Goal: Check status: Check status

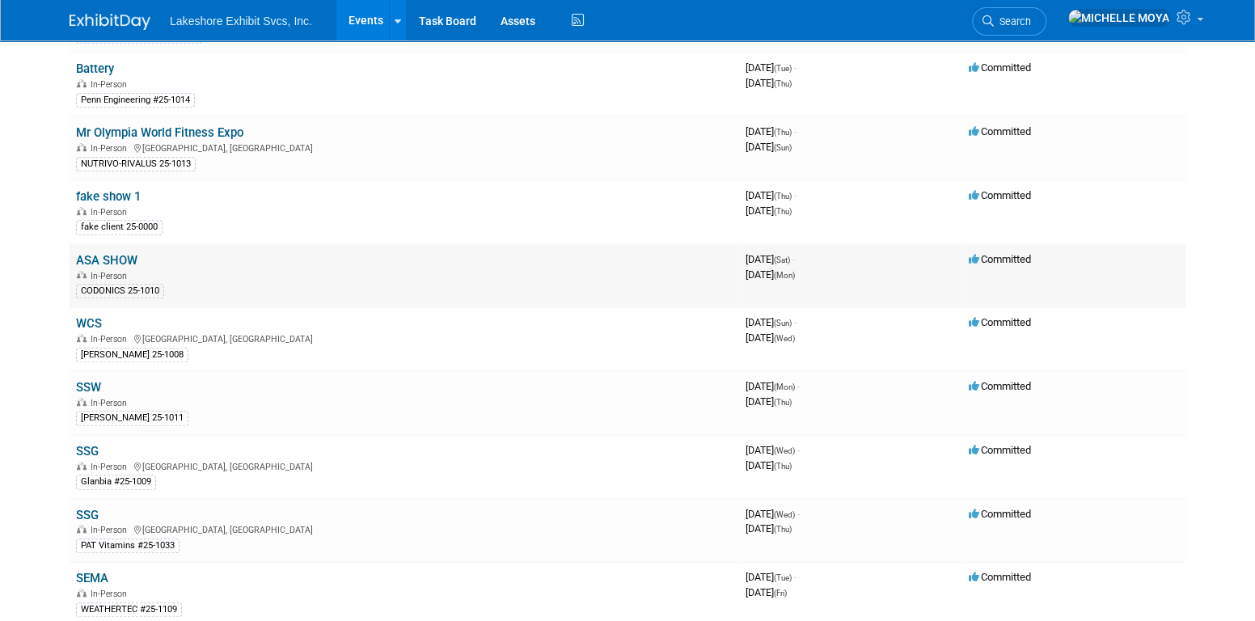
scroll to position [404, 0]
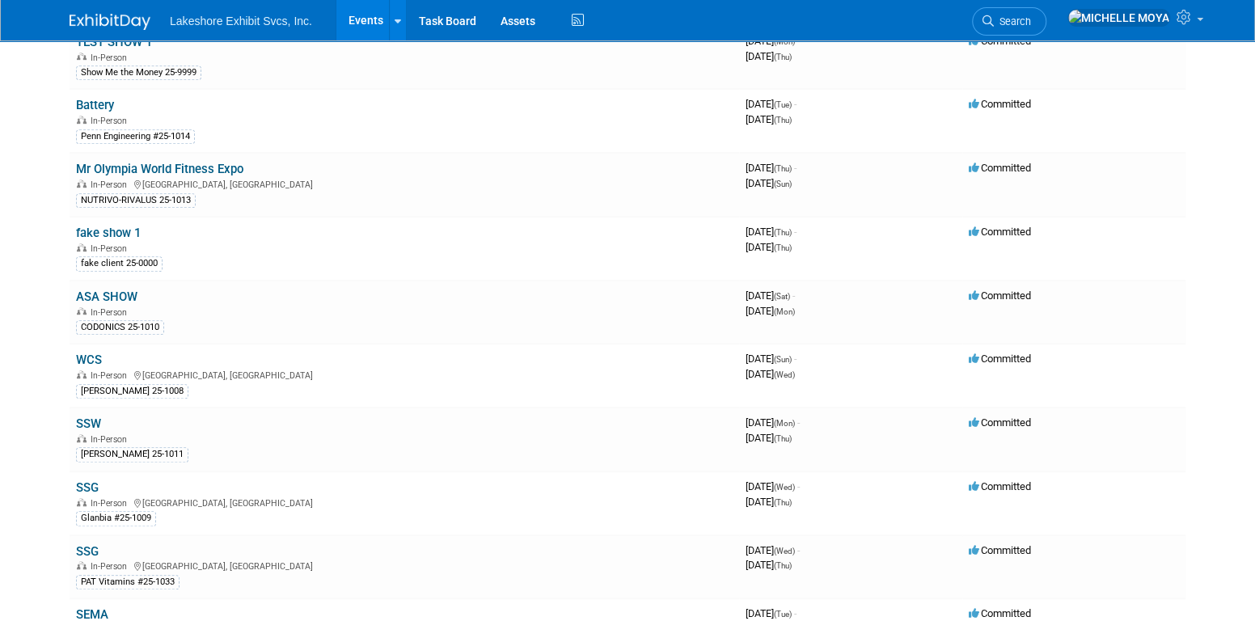
click at [128, 289] on link "ASA SHOW" at bounding box center [106, 296] width 61 height 15
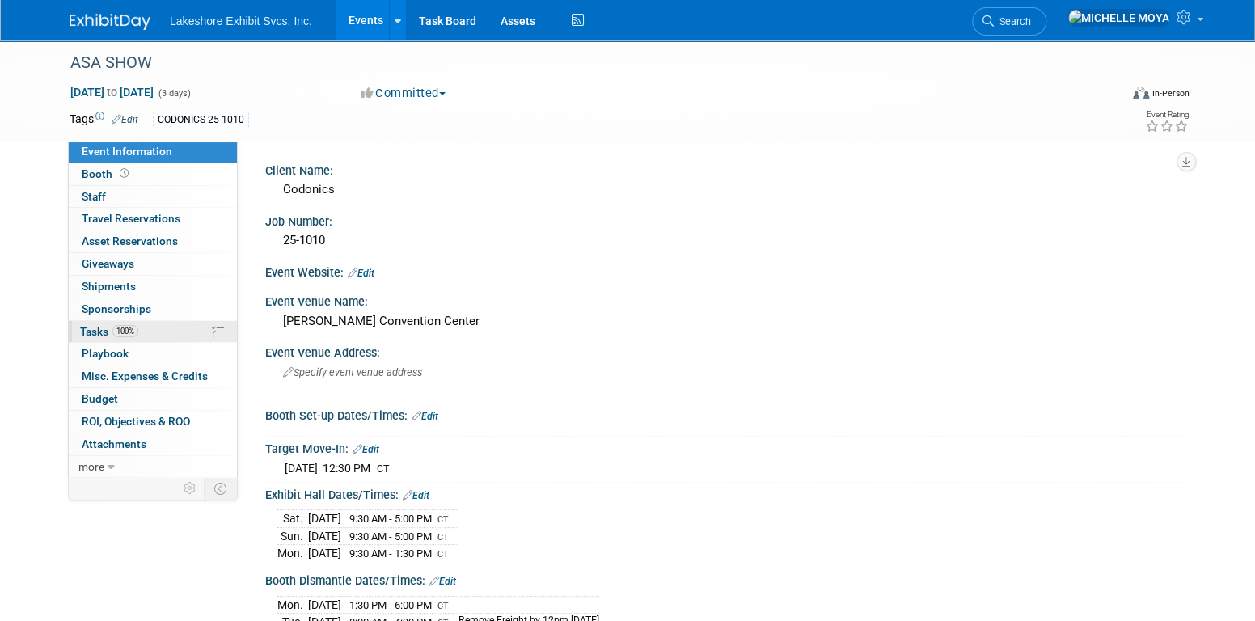
click at [150, 332] on link "100% Tasks 100%" at bounding box center [153, 332] width 168 height 22
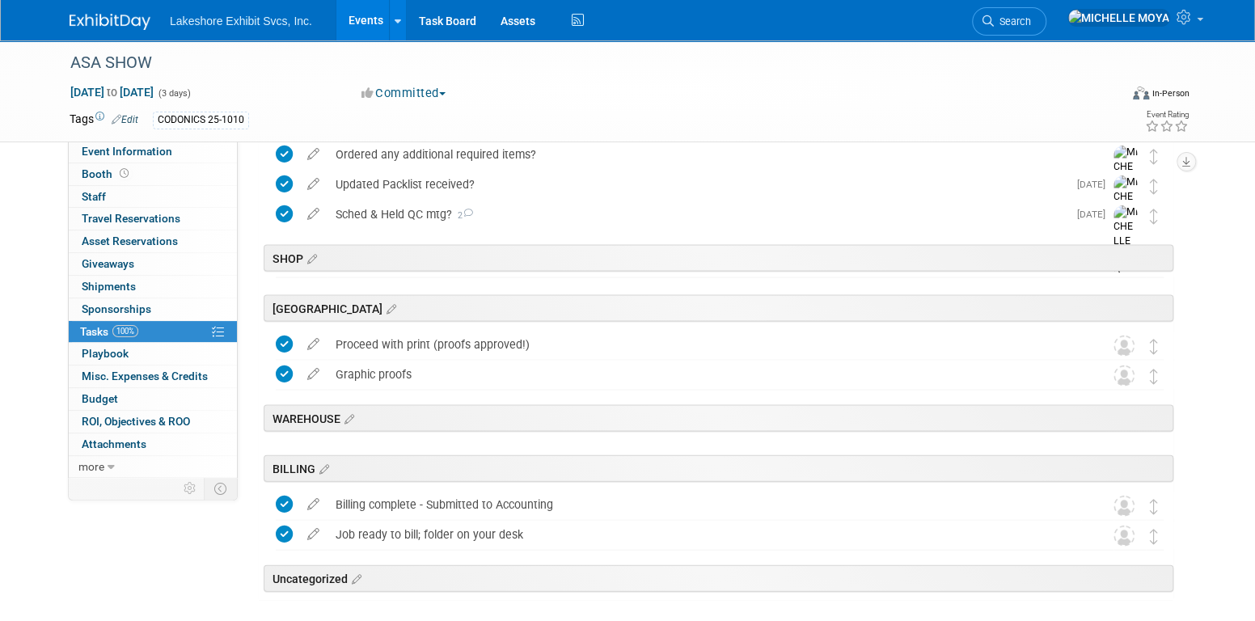
scroll to position [1657, 0]
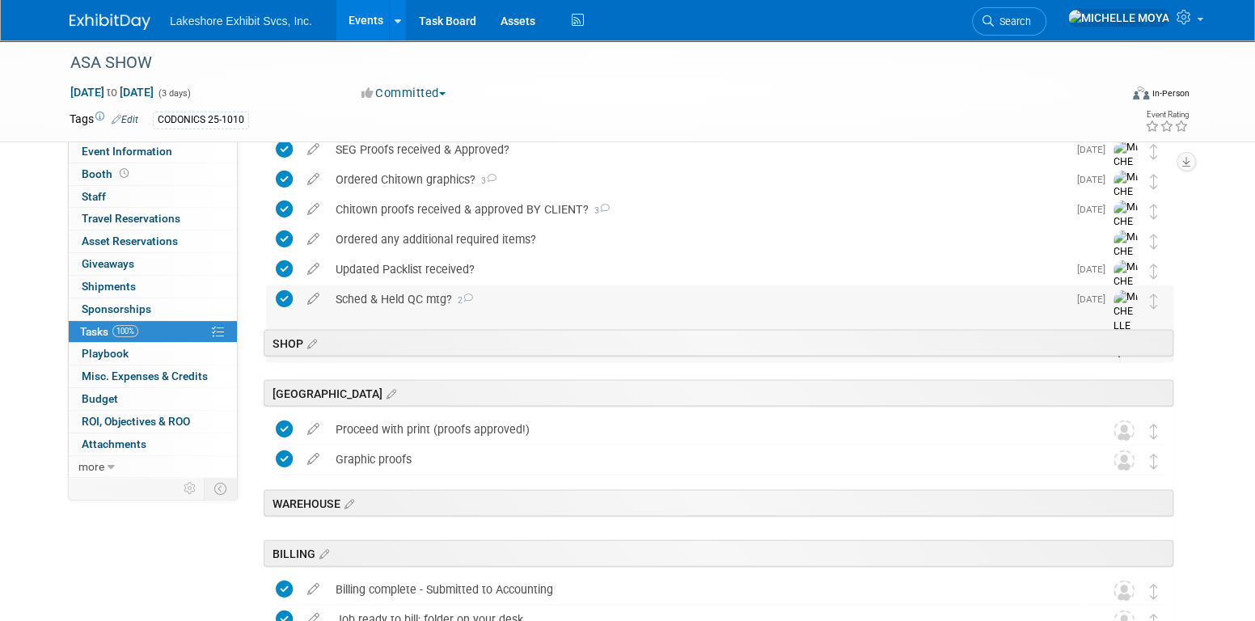
click at [420, 296] on div "Sched & Held QC mtg? 2" at bounding box center [697, 298] width 740 height 27
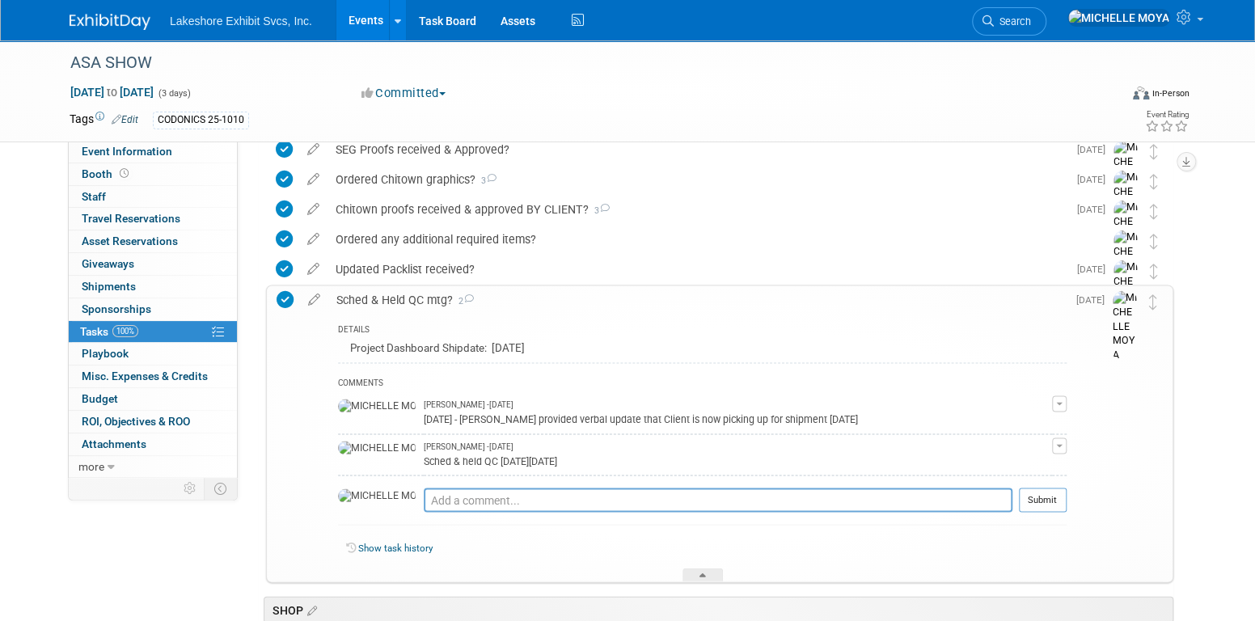
click at [423, 300] on div "Sched & Held QC mtg? 2" at bounding box center [697, 298] width 738 height 27
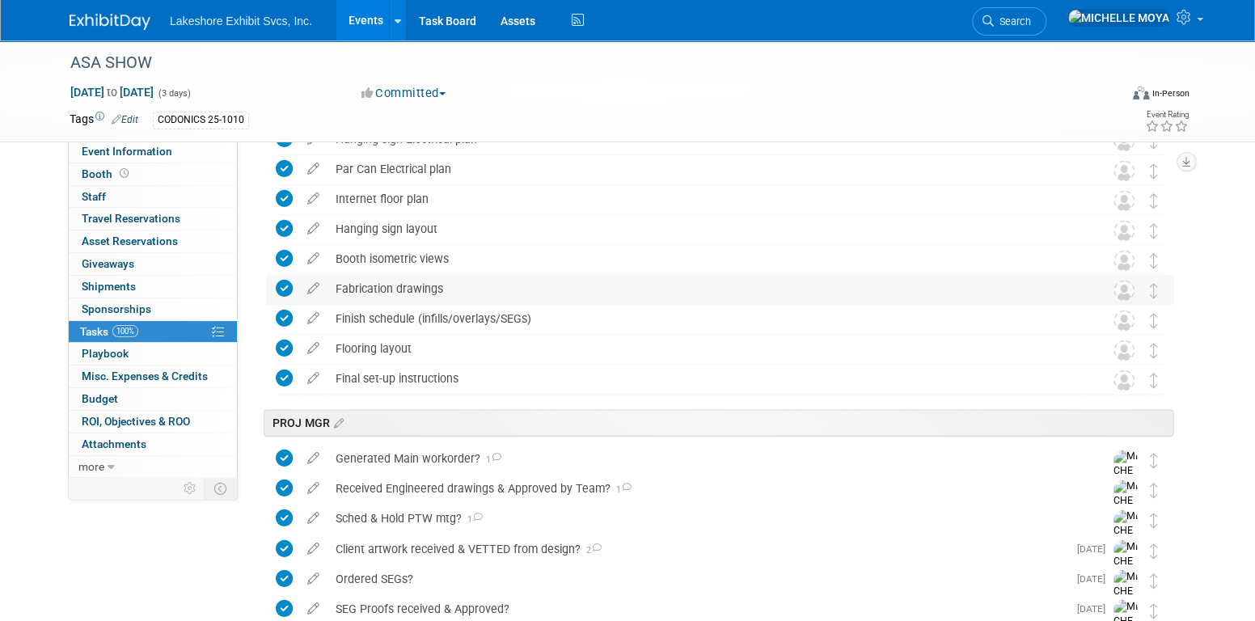
scroll to position [1171, 0]
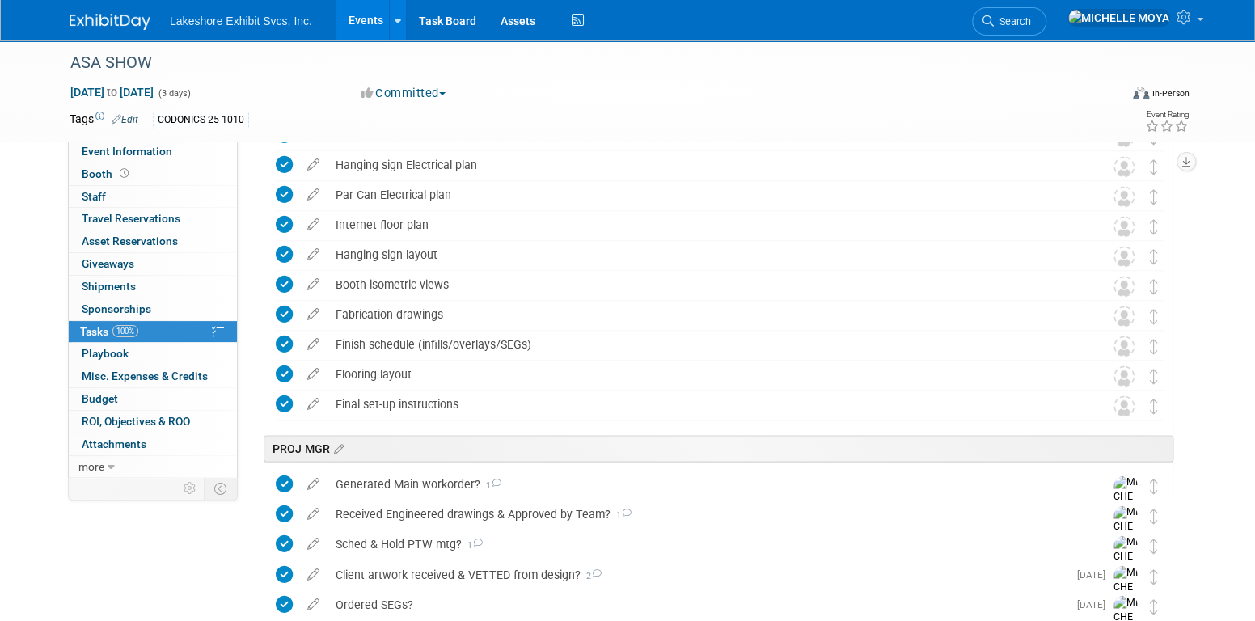
click at [359, 27] on link "Events" at bounding box center [365, 20] width 59 height 40
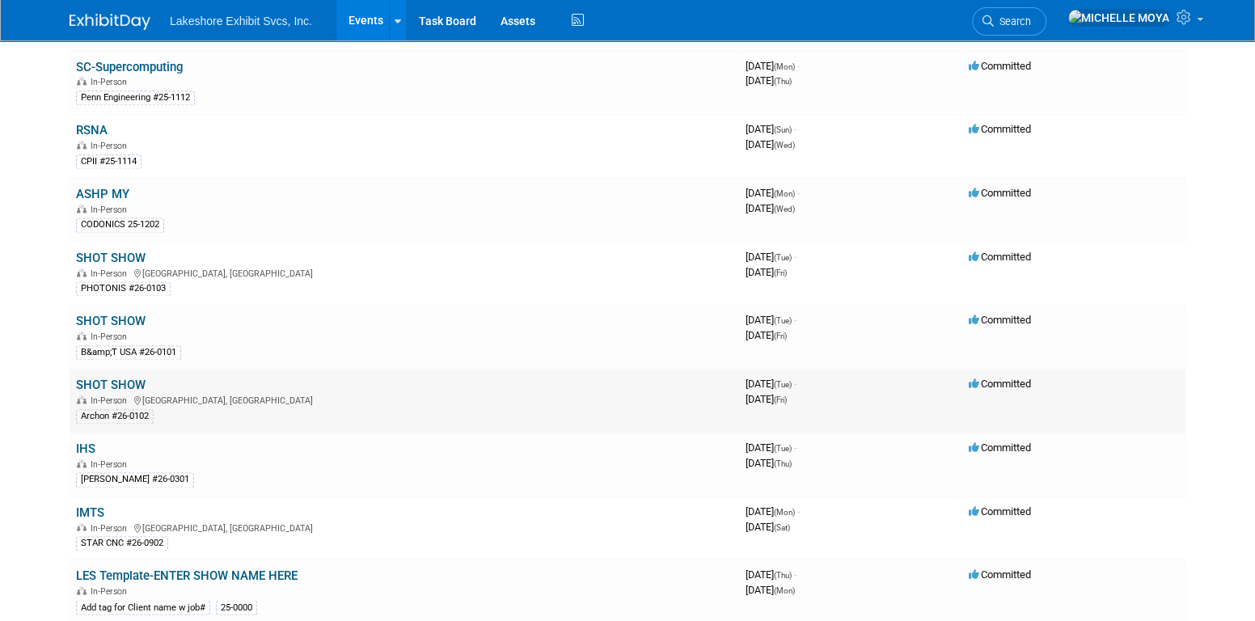
scroll to position [1213, 0]
